Goal: Book appointment/travel/reservation

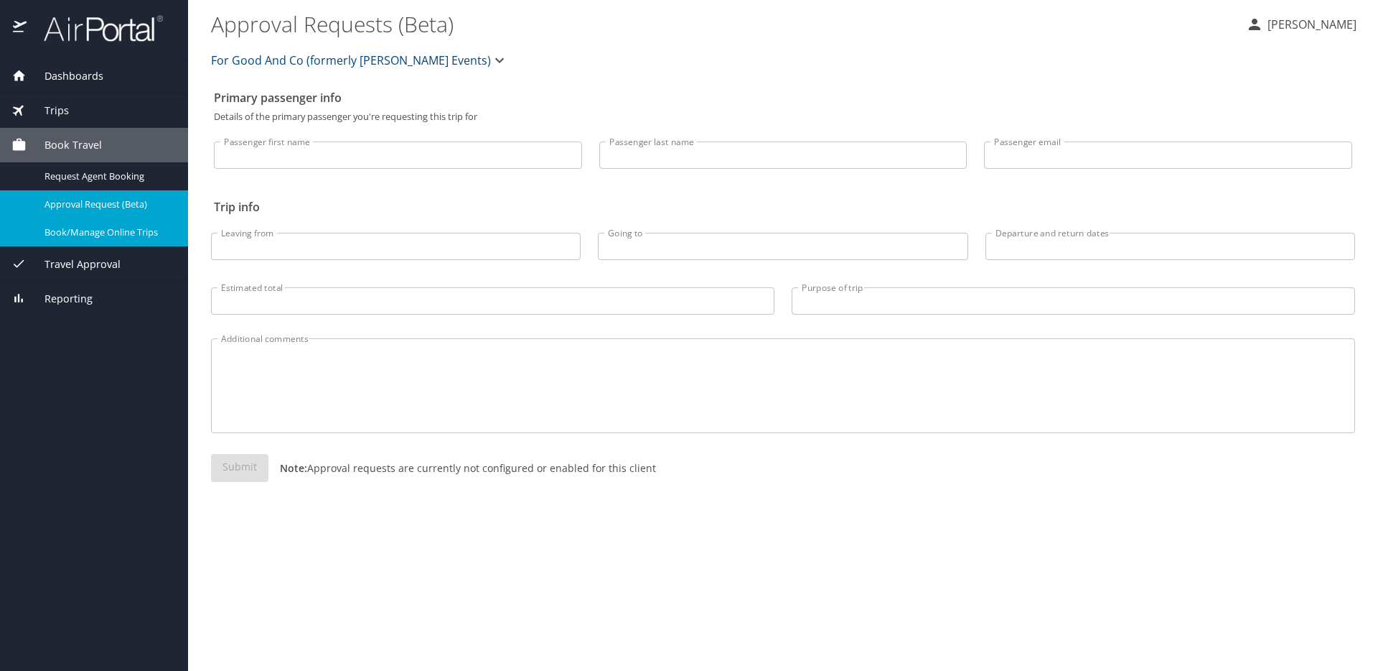
click at [132, 233] on span "Book/Manage Online Trips" at bounding box center [108, 232] width 126 height 14
click at [86, 231] on span "Book/Manage Online Trips" at bounding box center [108, 232] width 126 height 14
